Goal: Task Accomplishment & Management: Manage account settings

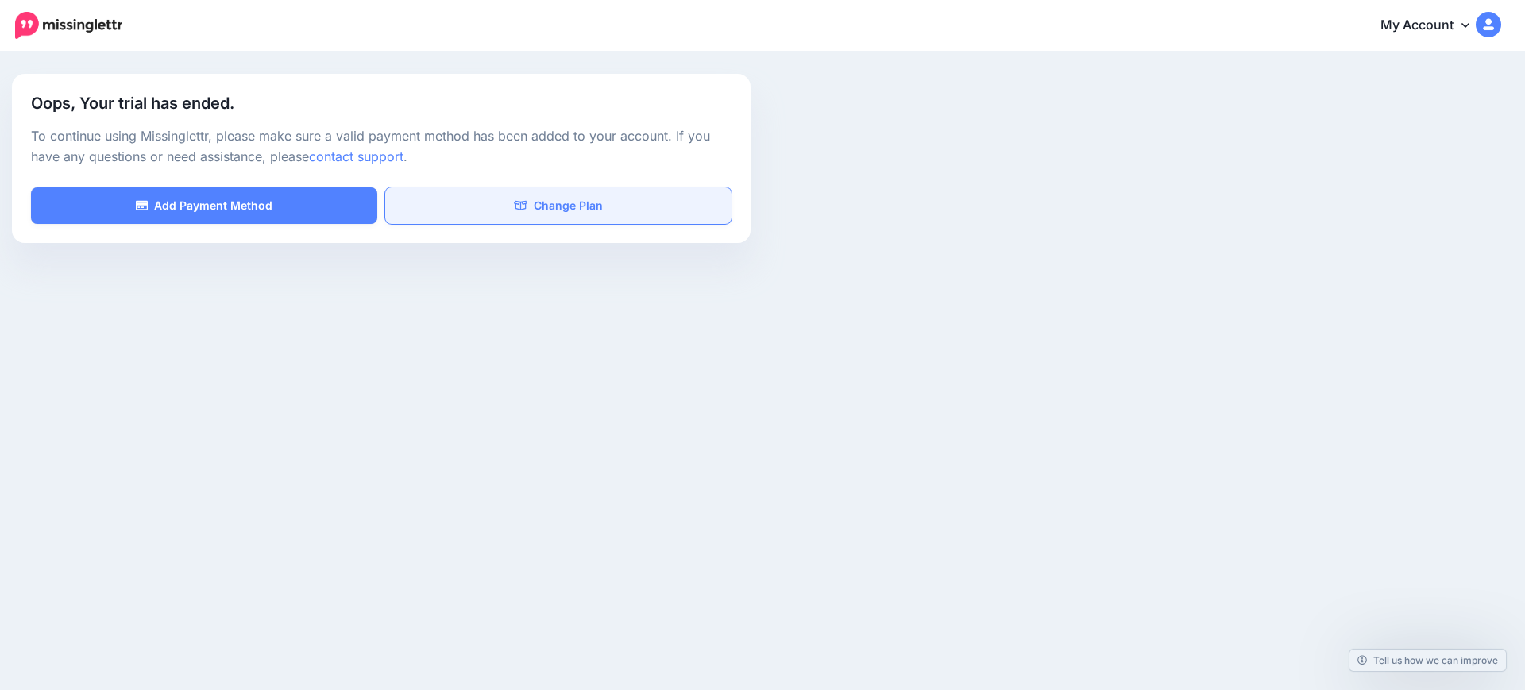
click at [562, 206] on link "Change Plan" at bounding box center [558, 205] width 346 height 37
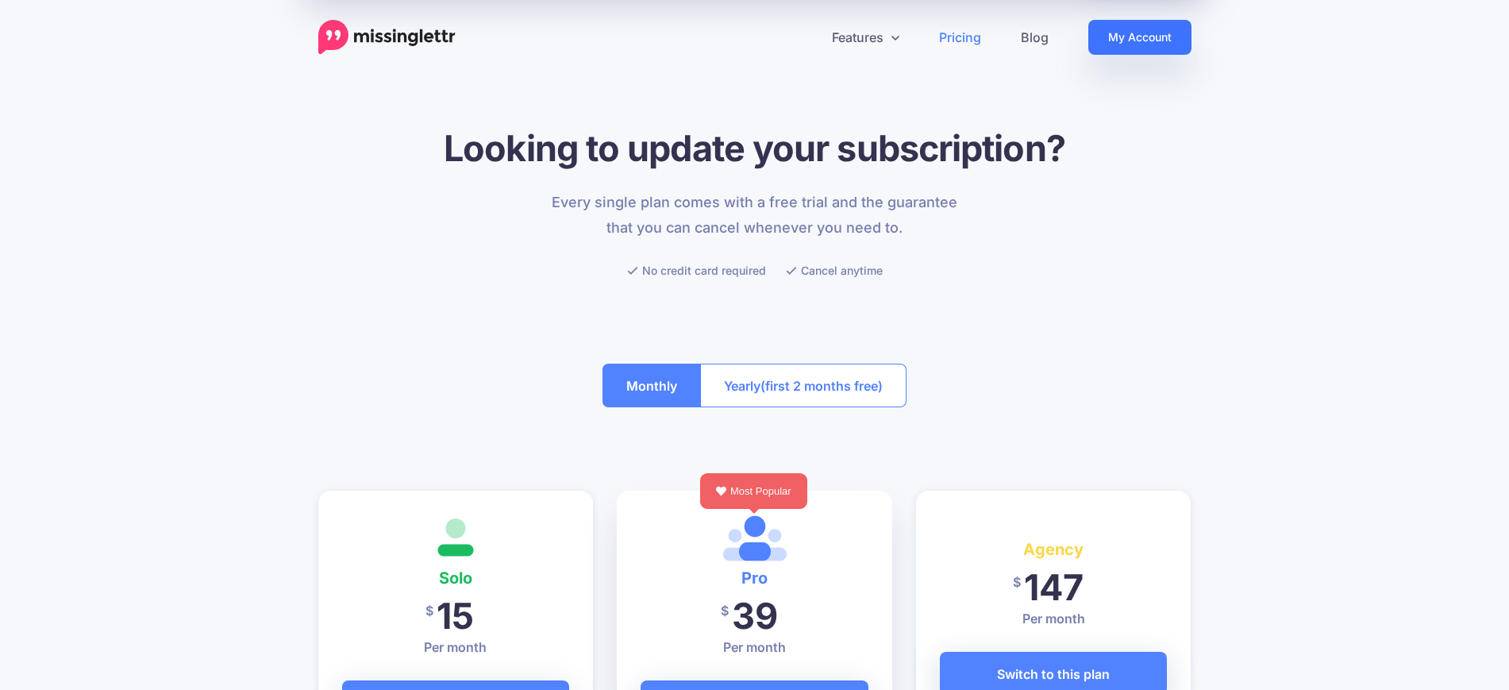
click at [1128, 36] on link "My Account" at bounding box center [1140, 37] width 103 height 35
click at [1139, 30] on link "My Account" at bounding box center [1140, 37] width 103 height 35
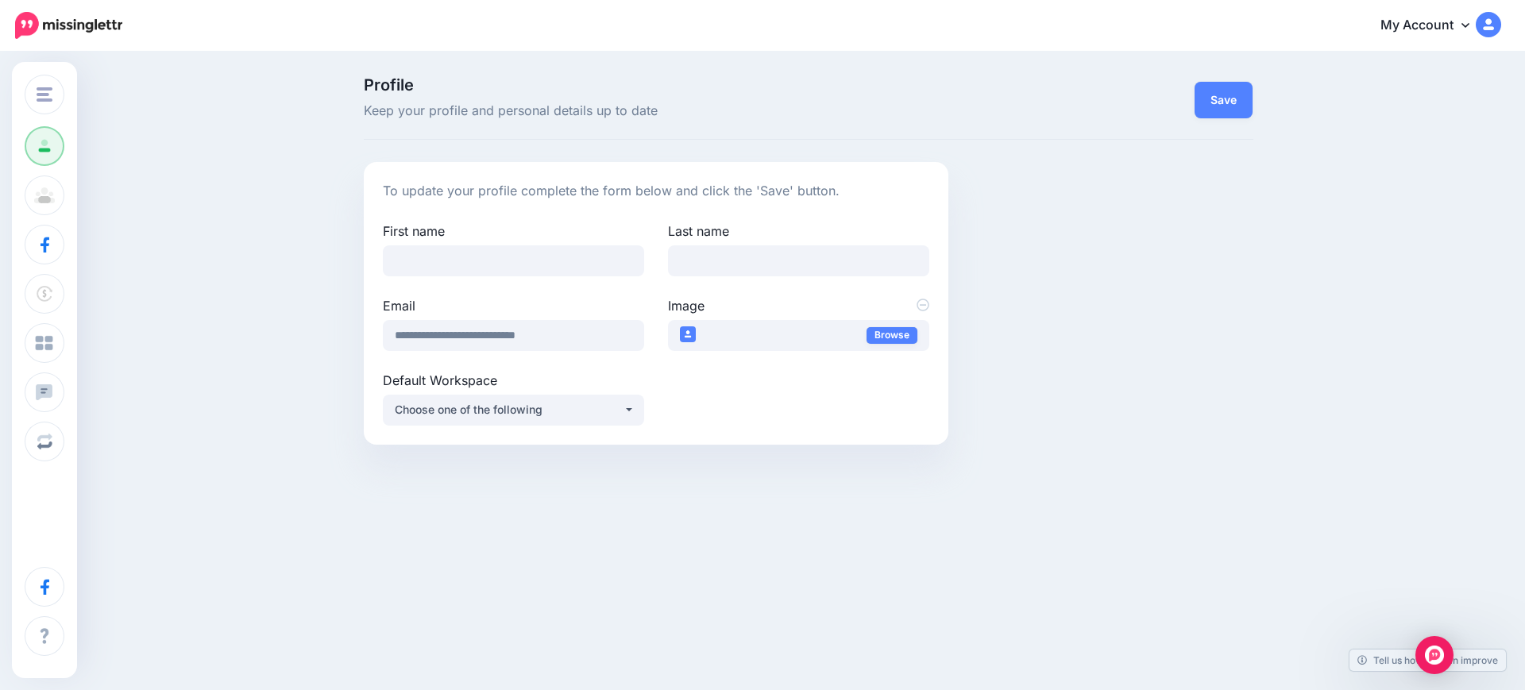
click at [1447, 18] on link "My Account" at bounding box center [1432, 25] width 137 height 39
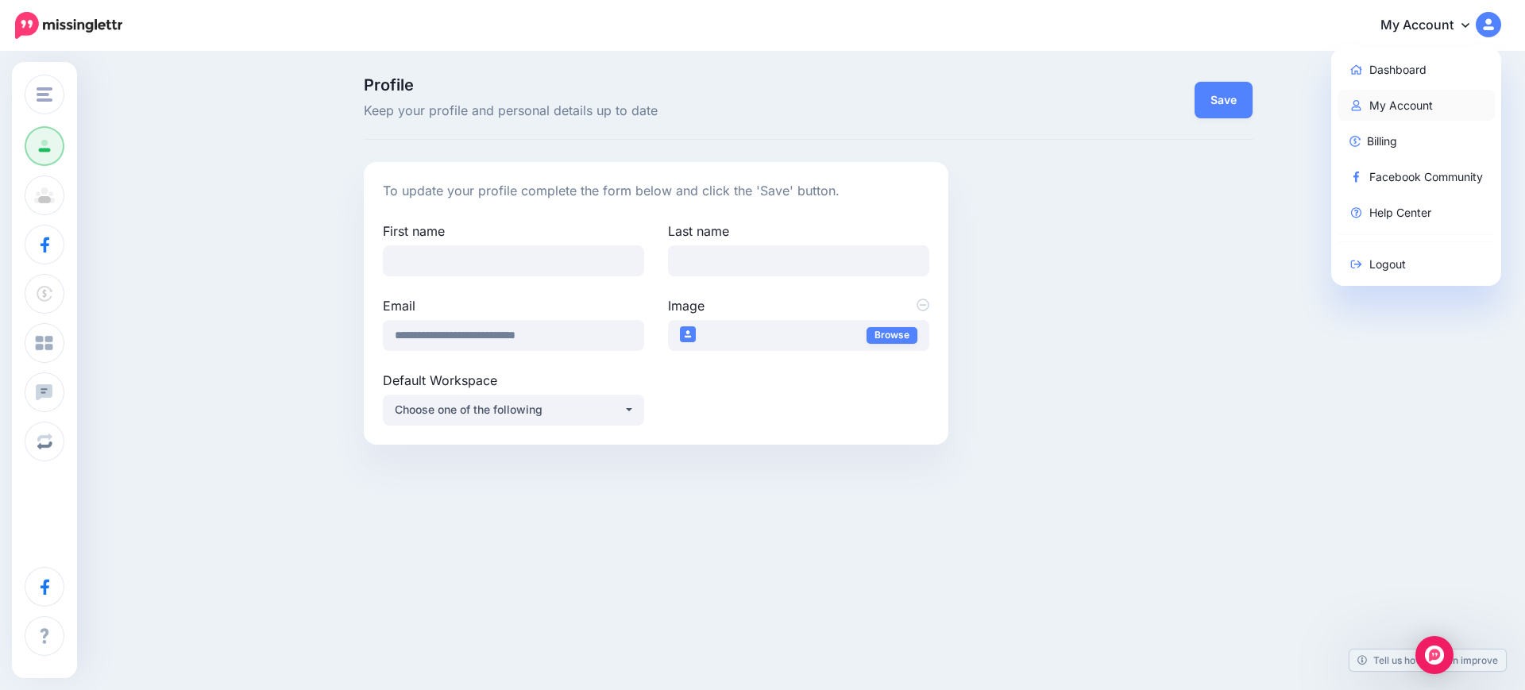
click at [1397, 104] on link "My Account" at bounding box center [1416, 105] width 158 height 31
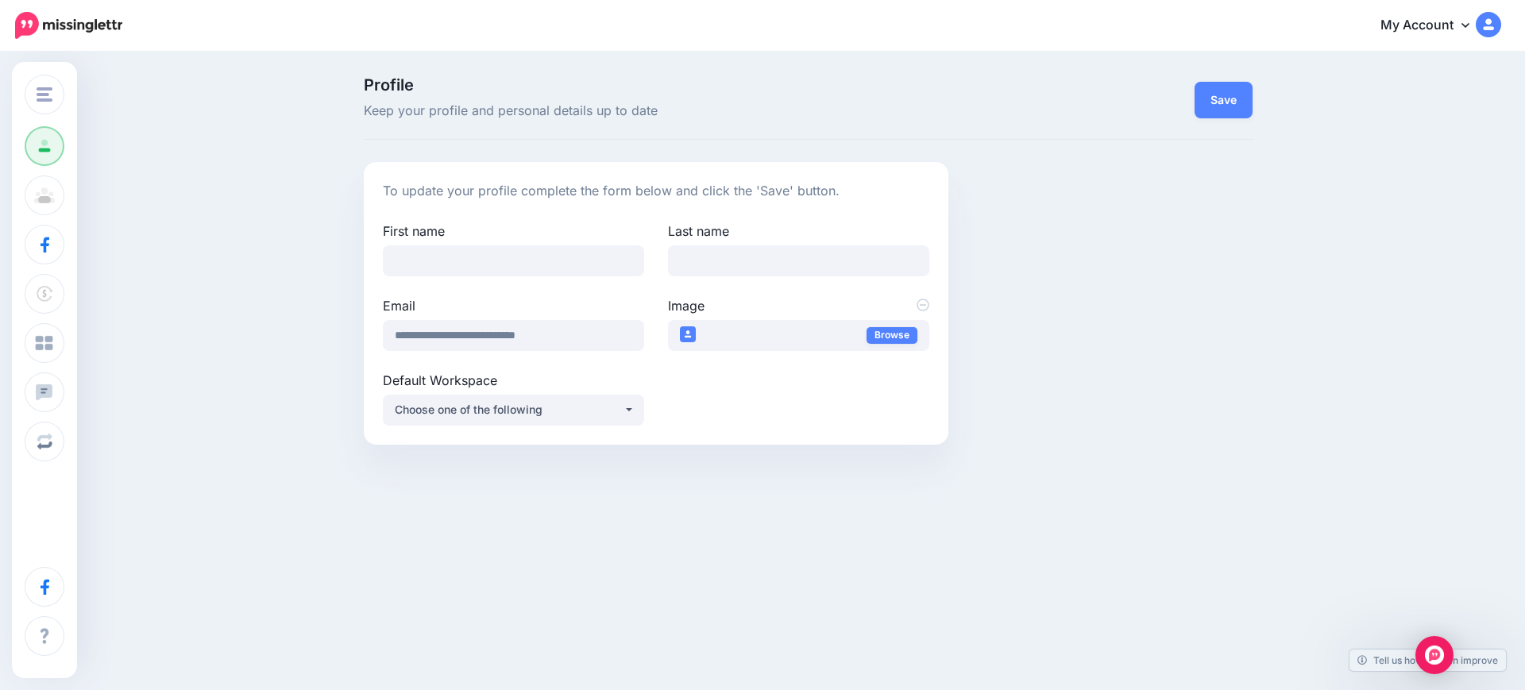
click at [1486, 25] on img at bounding box center [1487, 24] width 25 height 25
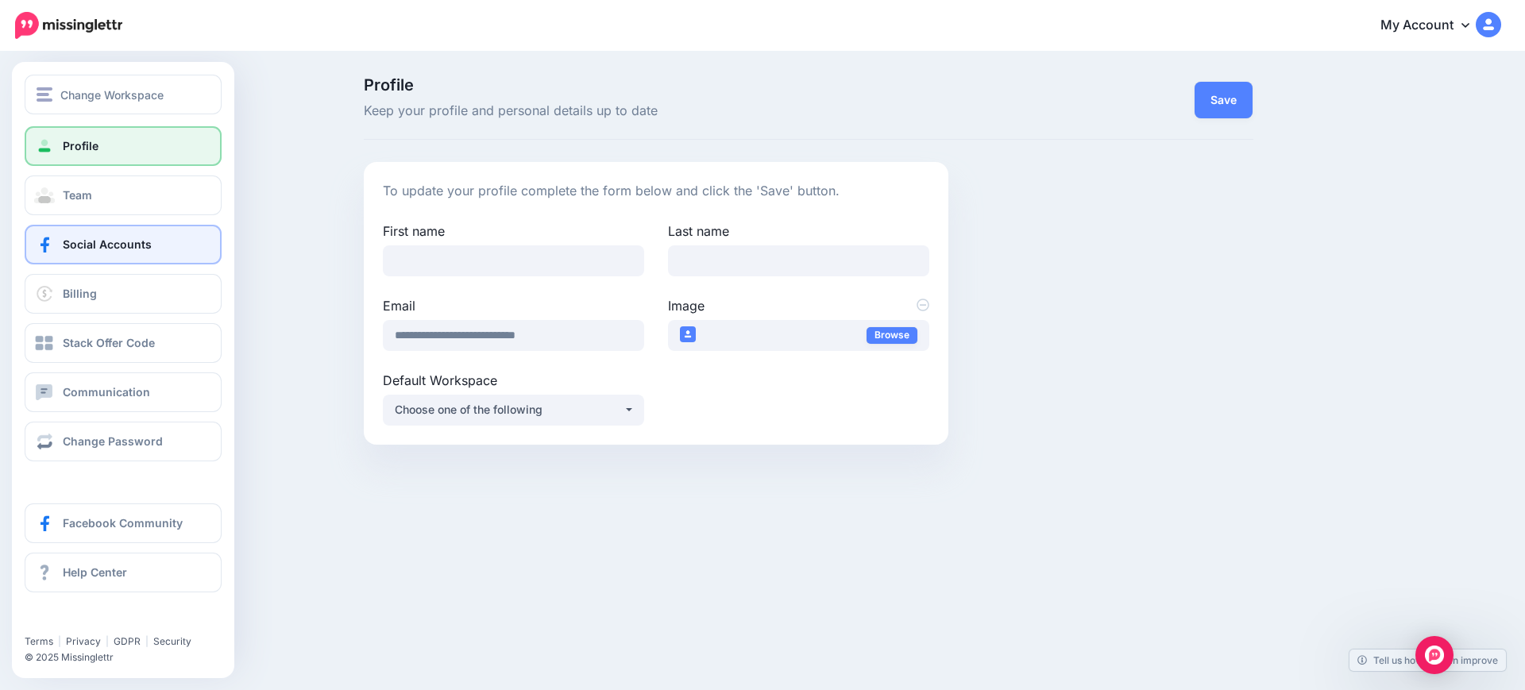
click at [118, 251] on link "Social Accounts" at bounding box center [123, 245] width 197 height 40
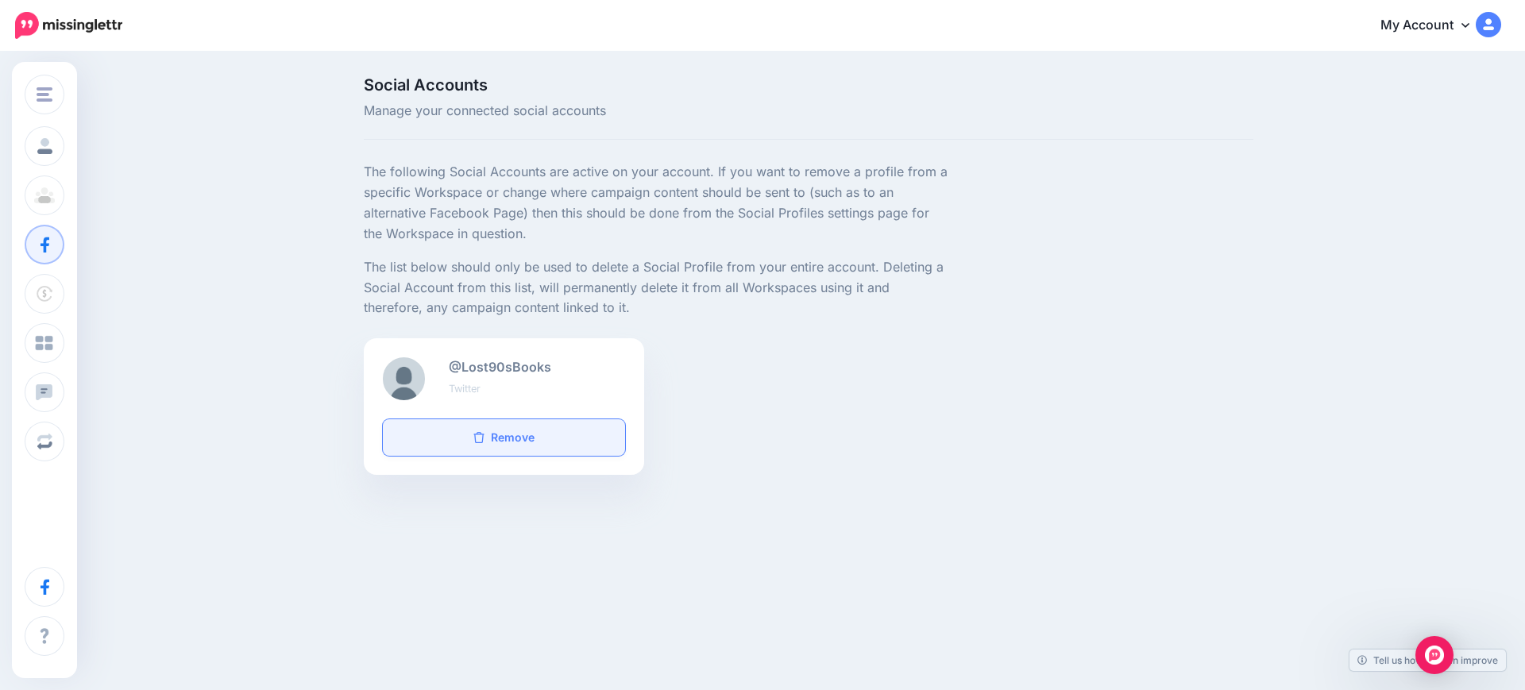
click at [480, 438] on icon at bounding box center [478, 437] width 11 height 11
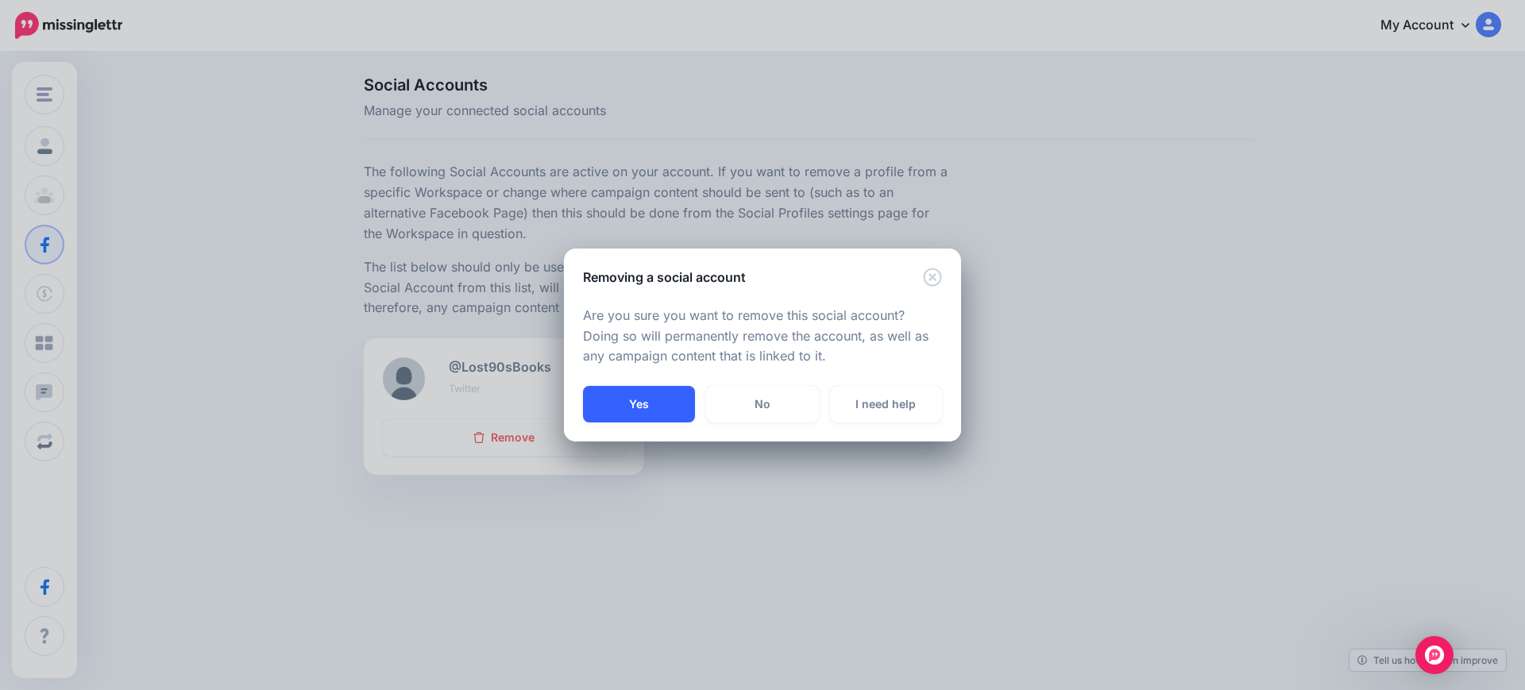
click at [657, 404] on button "Yes" at bounding box center [639, 404] width 112 height 37
